Goal: Use online tool/utility

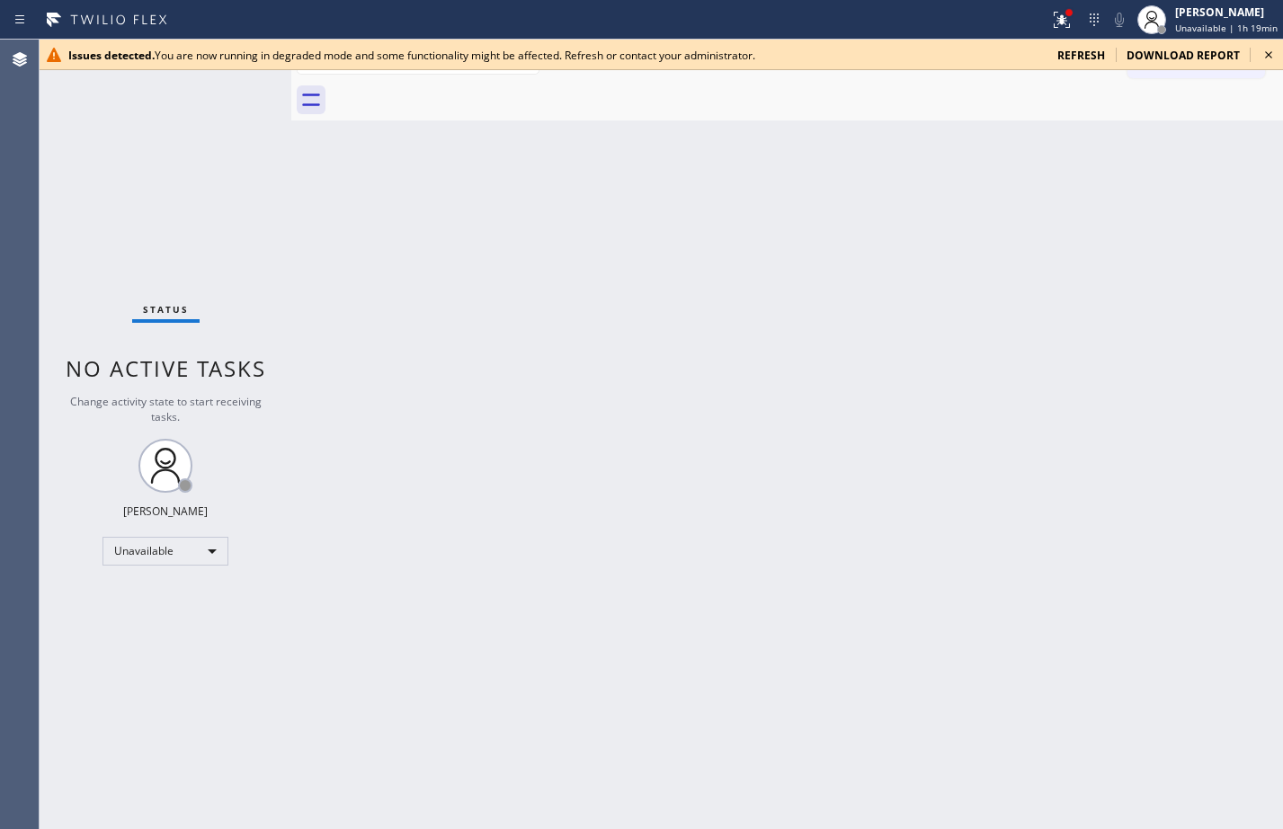
click at [918, 201] on div "Back to Dashboard Change Sender ID Customers Technicians Select a contact Outbo…" at bounding box center [787, 434] width 992 height 789
click at [966, 479] on div "Back to Dashboard Change Sender ID Customers Technicians Select a contact Outbo…" at bounding box center [787, 434] width 992 height 789
drag, startPoint x: 1118, startPoint y: 610, endPoint x: 1090, endPoint y: 489, distance: 123.9
click at [1118, 610] on div "Back to Dashboard Change Sender ID Customers Technicians Select a contact Outbo…" at bounding box center [787, 434] width 992 height 789
